Goal: Task Accomplishment & Management: Use online tool/utility

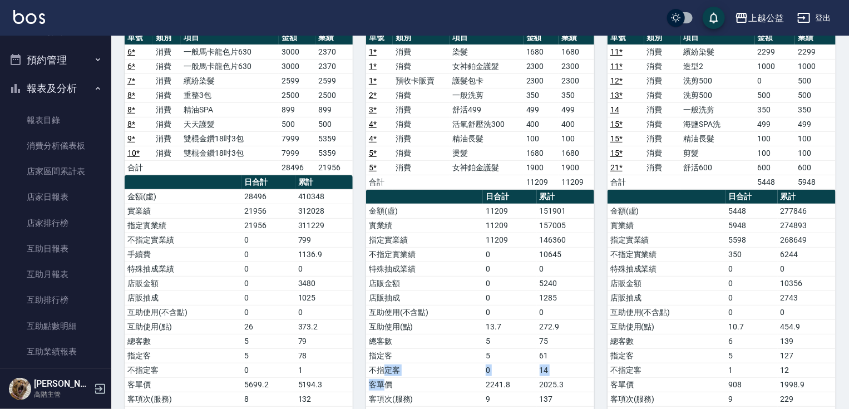
scroll to position [11, 0]
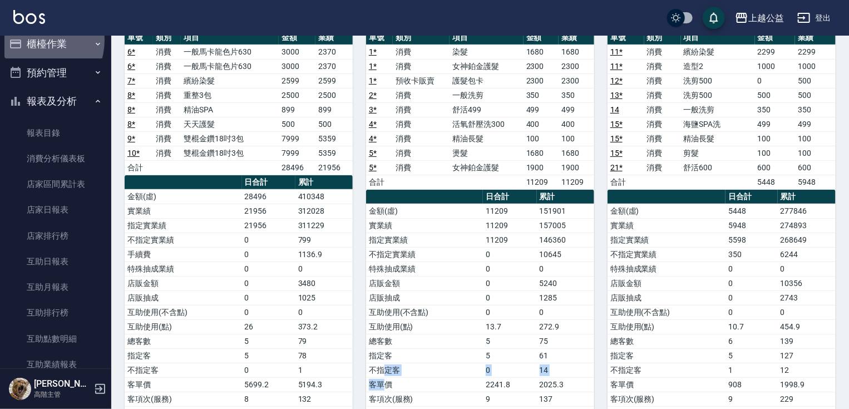
drag, startPoint x: 35, startPoint y: 40, endPoint x: 41, endPoint y: 44, distance: 7.3
click at [36, 40] on button "櫃檯作業" at bounding box center [55, 43] width 102 height 29
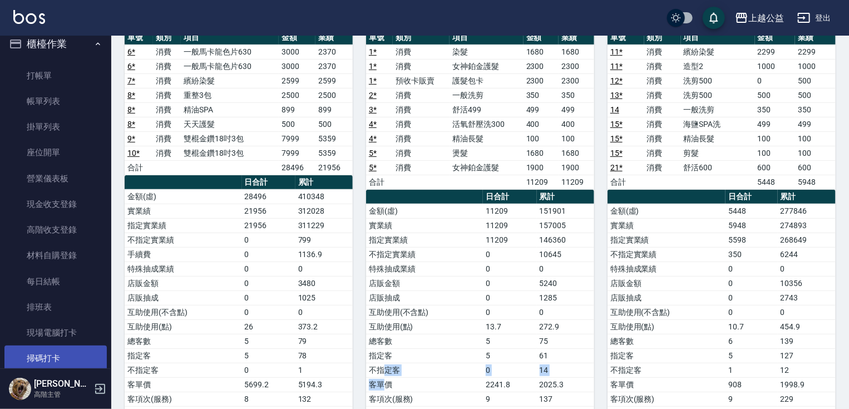
click at [27, 357] on link "掃碼打卡" at bounding box center [55, 358] width 102 height 26
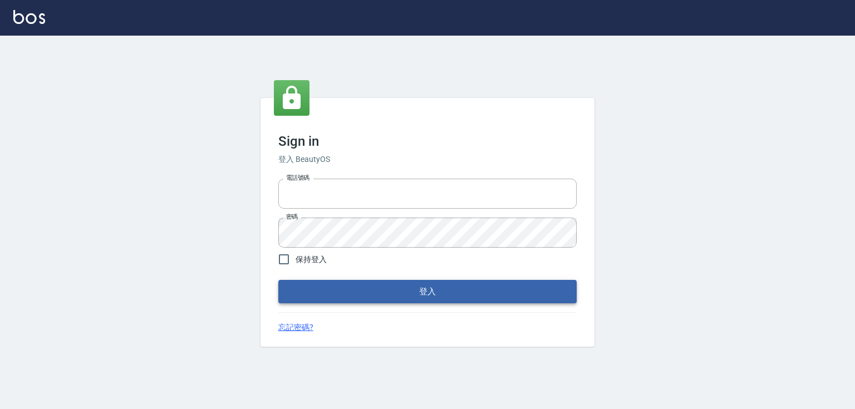
type input "0979268866"
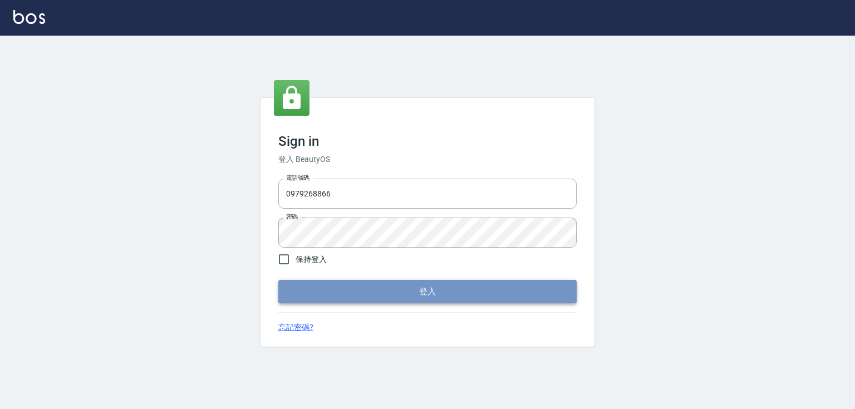
click at [308, 285] on button "登入" at bounding box center [427, 291] width 298 height 23
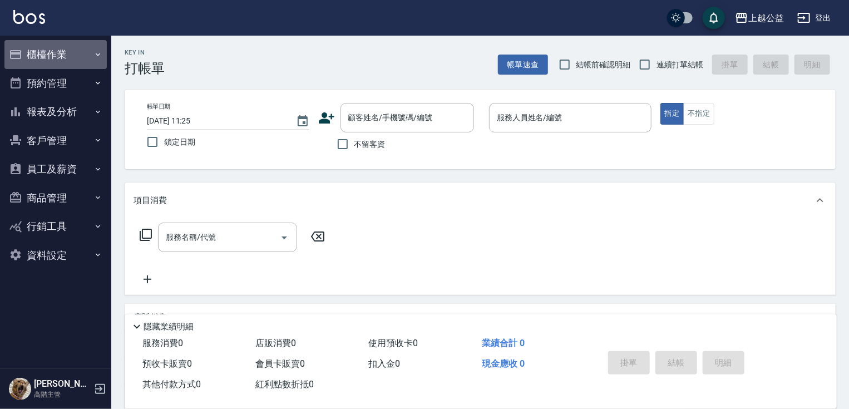
click at [62, 47] on button "櫃檯作業" at bounding box center [55, 54] width 102 height 29
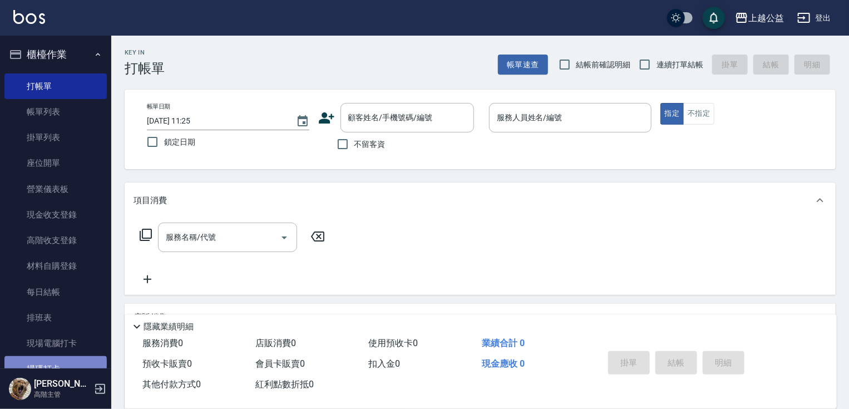
click at [53, 362] on link "掃碼打卡" at bounding box center [55, 369] width 102 height 26
